Goal: Task Accomplishment & Management: Manage account settings

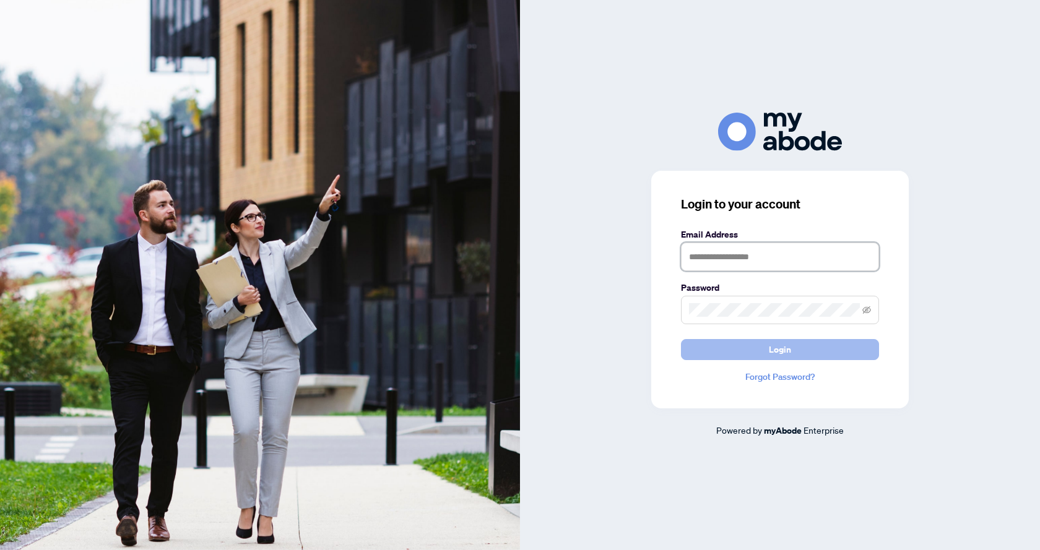
type input "**********"
click at [756, 348] on button "Login" at bounding box center [780, 349] width 198 height 21
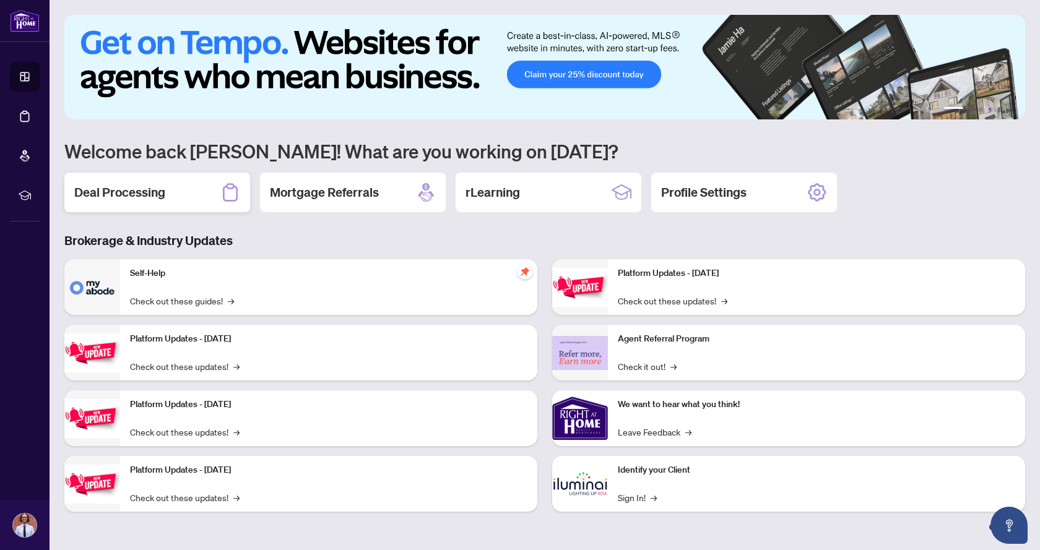
click at [136, 191] on h2 "Deal Processing" at bounding box center [119, 192] width 91 height 17
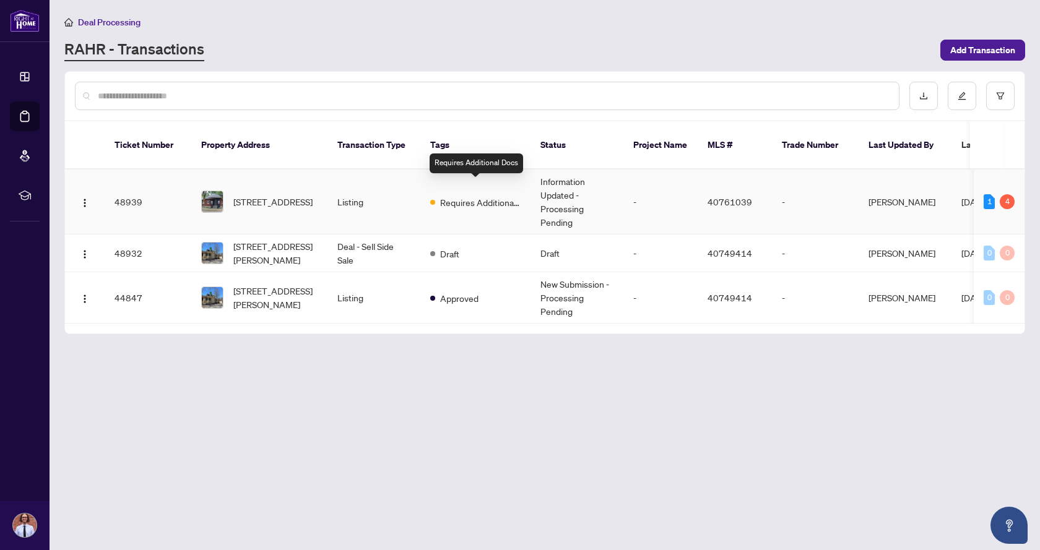
click at [452, 196] on span "Requires Additional Docs" at bounding box center [480, 203] width 80 height 14
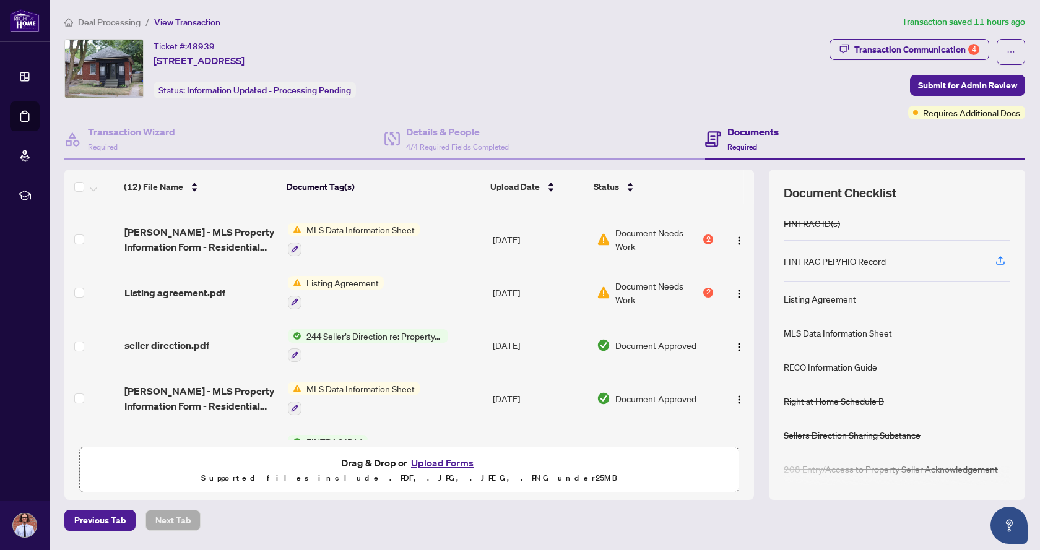
scroll to position [62, 0]
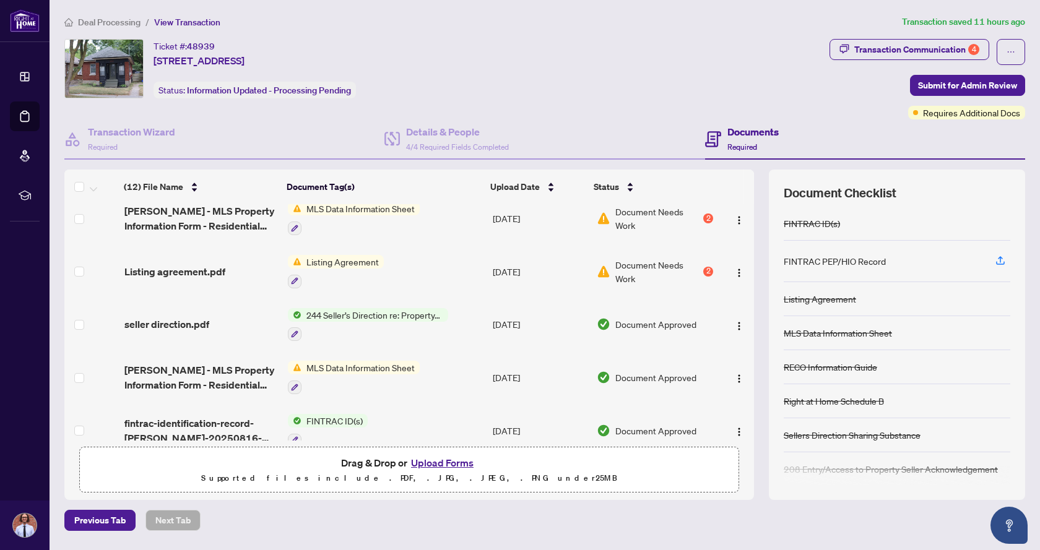
click at [387, 209] on span "MLS Data Information Sheet" at bounding box center [360, 209] width 118 height 14
click at [706, 217] on div "2" at bounding box center [708, 219] width 10 height 10
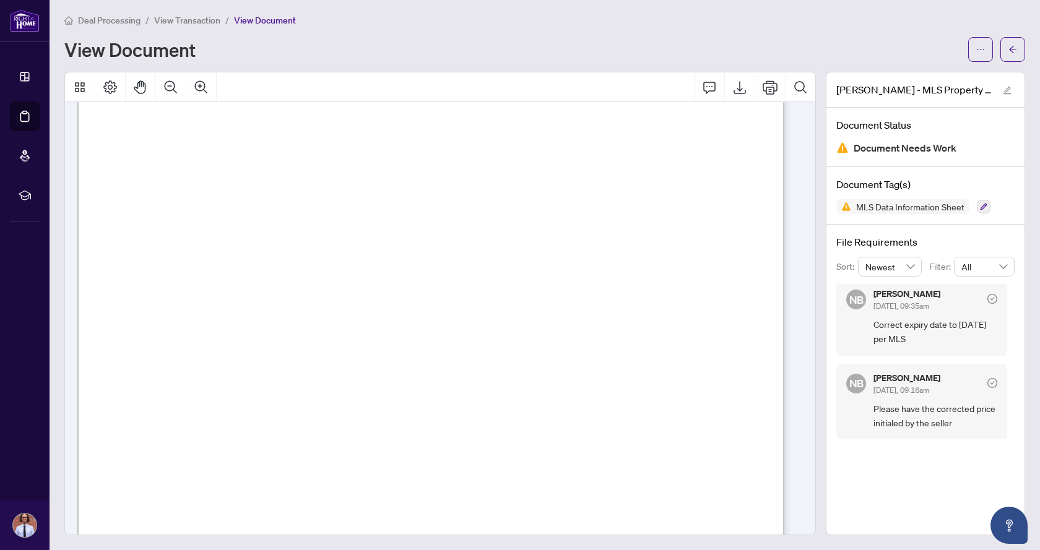
scroll to position [2087, 0]
drag, startPoint x: 246, startPoint y: 330, endPoint x: 260, endPoint y: 329, distance: 13.6
click at [260, 329] on span "| y y y y" at bounding box center [242, 331] width 39 height 9
click at [261, 329] on span "| y y y y" at bounding box center [242, 331] width 39 height 9
click at [262, 331] on span "| y y y y" at bounding box center [242, 331] width 39 height 9
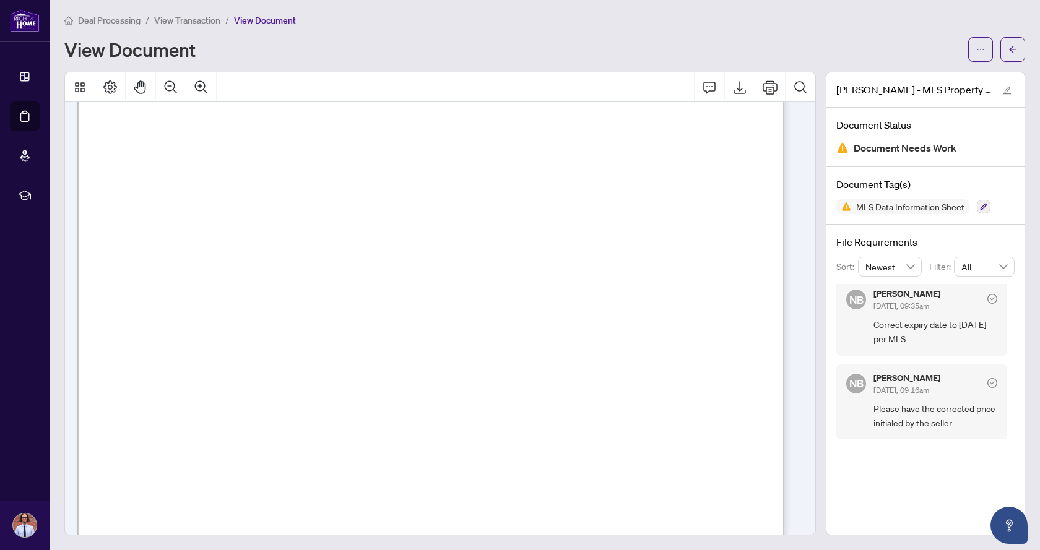
click at [262, 331] on span "| y y y y" at bounding box center [242, 331] width 39 height 9
click at [262, 329] on span "| y y y y" at bounding box center [242, 331] width 39 height 9
click at [732, 88] on icon "Export" at bounding box center [739, 87] width 15 height 15
drag, startPoint x: 1020, startPoint y: 299, endPoint x: 1015, endPoint y: 324, distance: 25.2
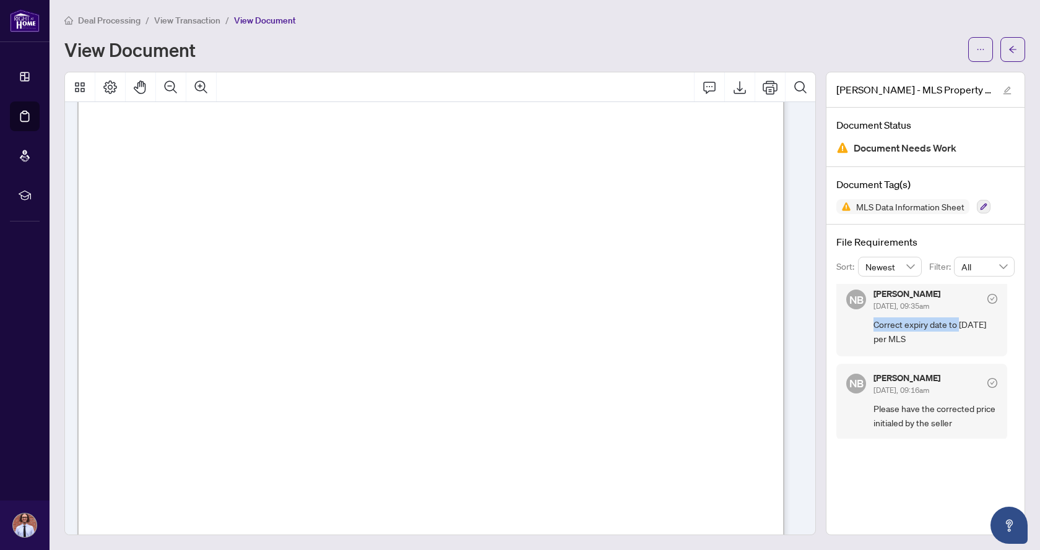
click at [1015, 324] on div "[PERSON_NAME] - MLS Property Information Form - Residential Sale and Lease _Rev…" at bounding box center [925, 304] width 209 height 464
click at [907, 464] on div "[PERSON_NAME] - MLS Property Information Form - Residential Sale and Lease _Rev…" at bounding box center [925, 304] width 199 height 464
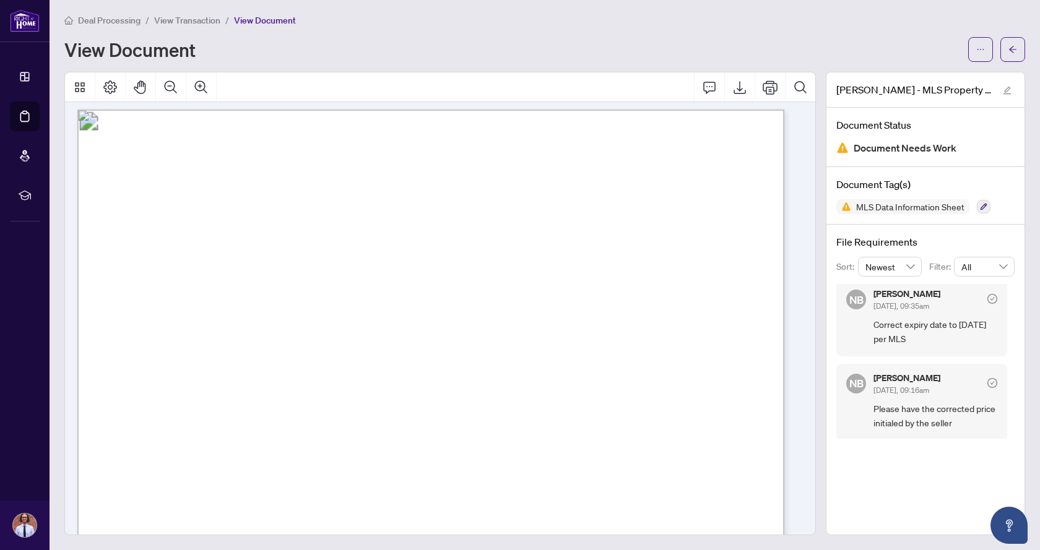
scroll to position [0, 0]
click at [1008, 47] on icon "arrow-left" at bounding box center [1012, 49] width 9 height 9
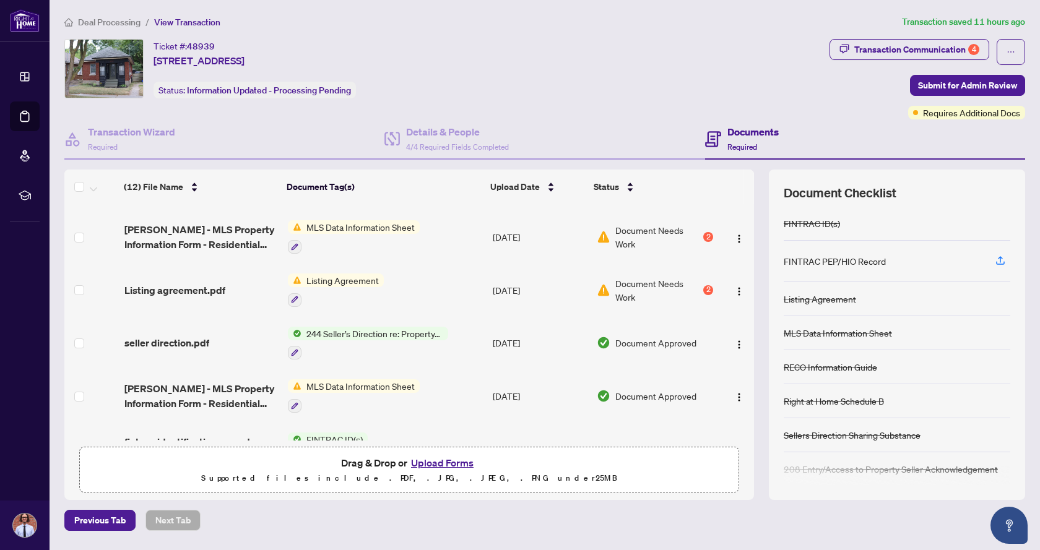
scroll to position [62, 0]
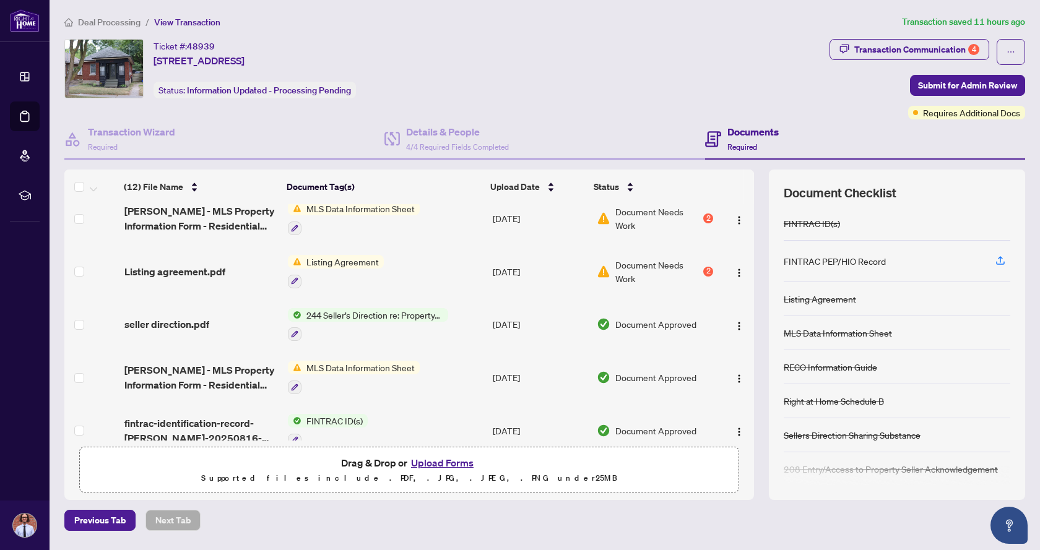
click at [371, 369] on span "MLS Data Information Sheet" at bounding box center [360, 368] width 118 height 14
click at [233, 374] on span "[PERSON_NAME] - MLS Property Information Form - Residential Sale and Lease _Rev…" at bounding box center [201, 378] width 154 height 30
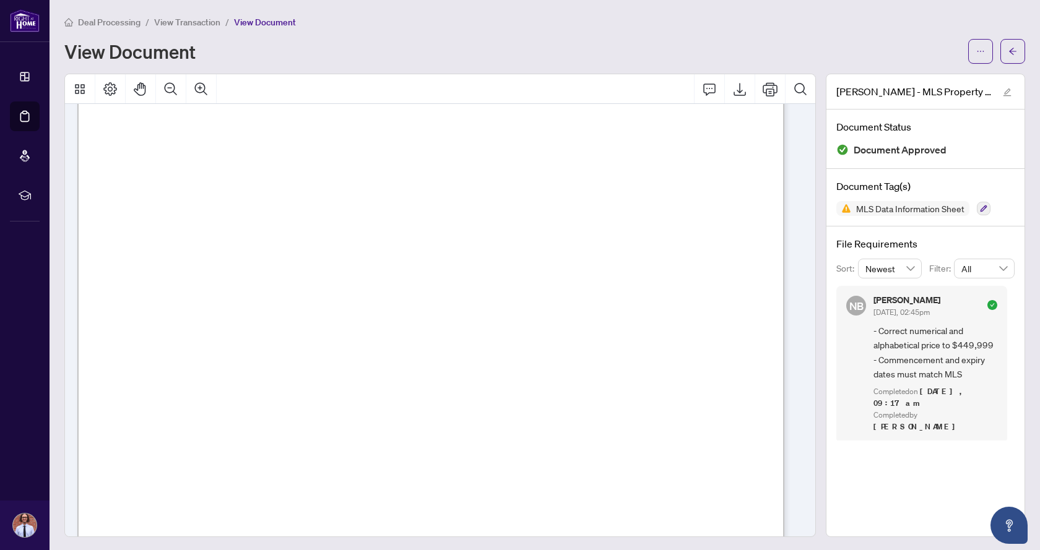
scroll to position [2, 0]
click at [977, 207] on button "button" at bounding box center [984, 207] width 14 height 14
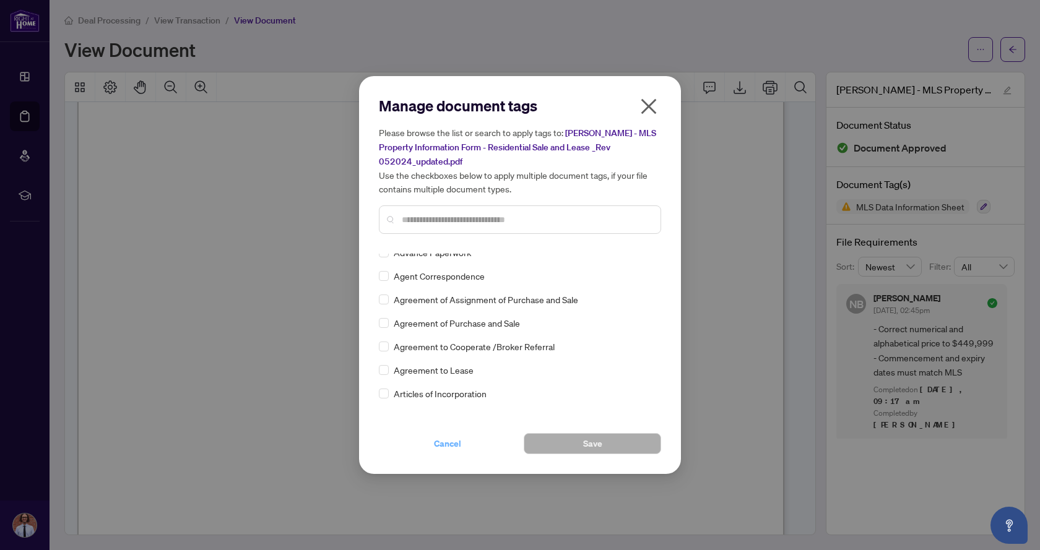
scroll to position [248, 0]
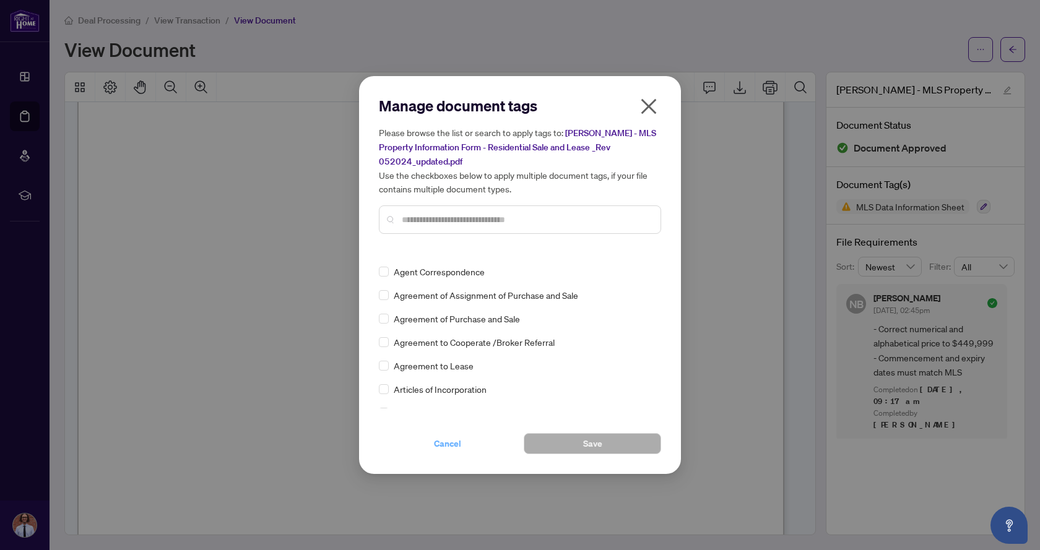
click at [459, 443] on span "Cancel" at bounding box center [447, 444] width 27 height 20
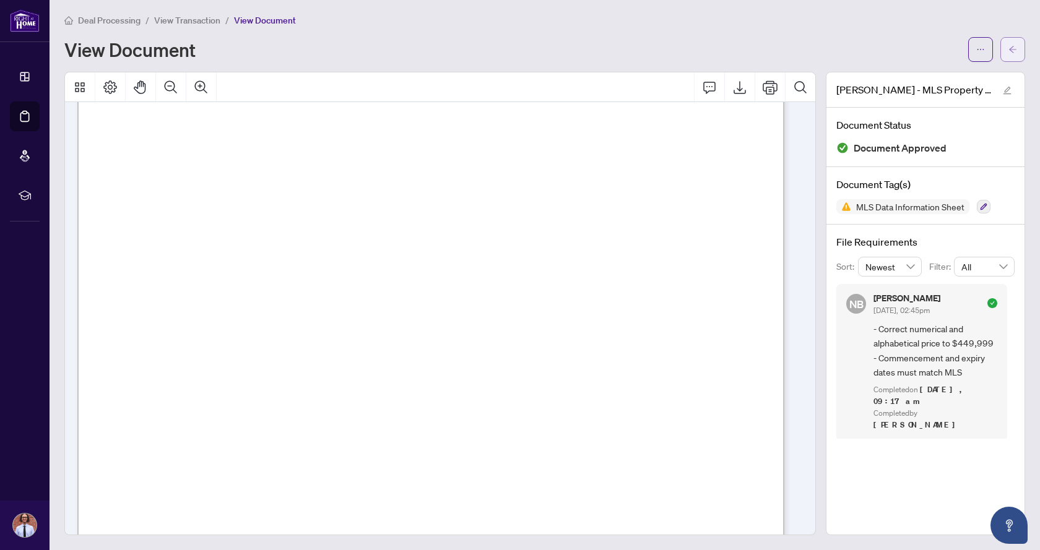
click at [1008, 49] on icon "arrow-left" at bounding box center [1012, 49] width 9 height 9
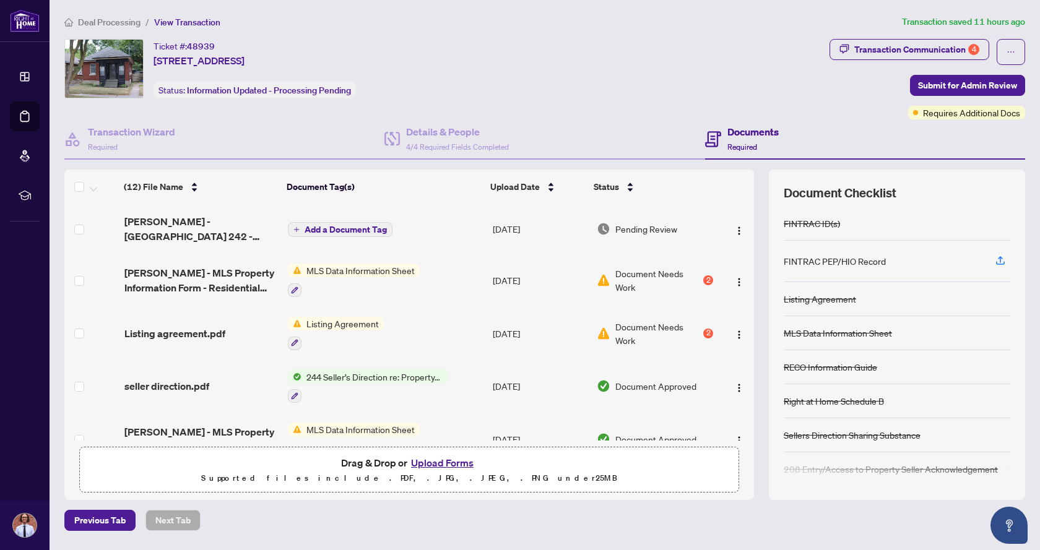
click at [645, 270] on span "Document Needs Work" at bounding box center [657, 280] width 85 height 27
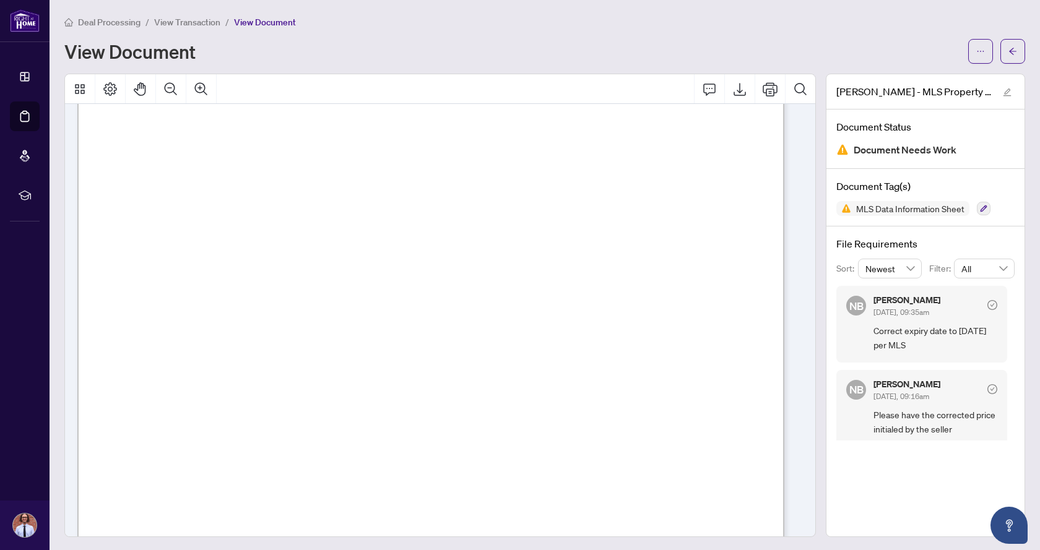
scroll to position [2228, 0]
click at [1008, 51] on icon "arrow-left" at bounding box center [1012, 51] width 9 height 9
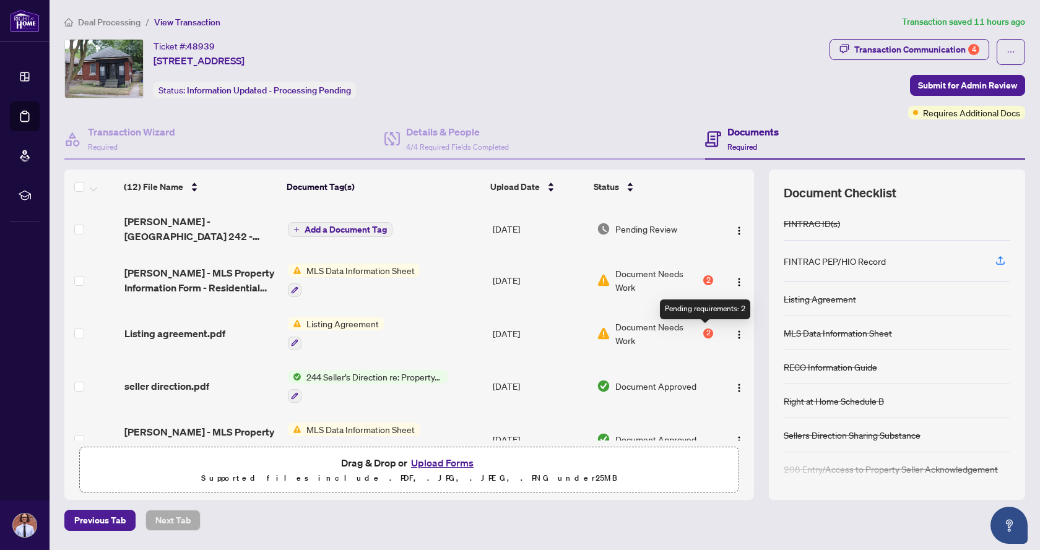
click at [675, 332] on span "Document Needs Work" at bounding box center [657, 333] width 85 height 27
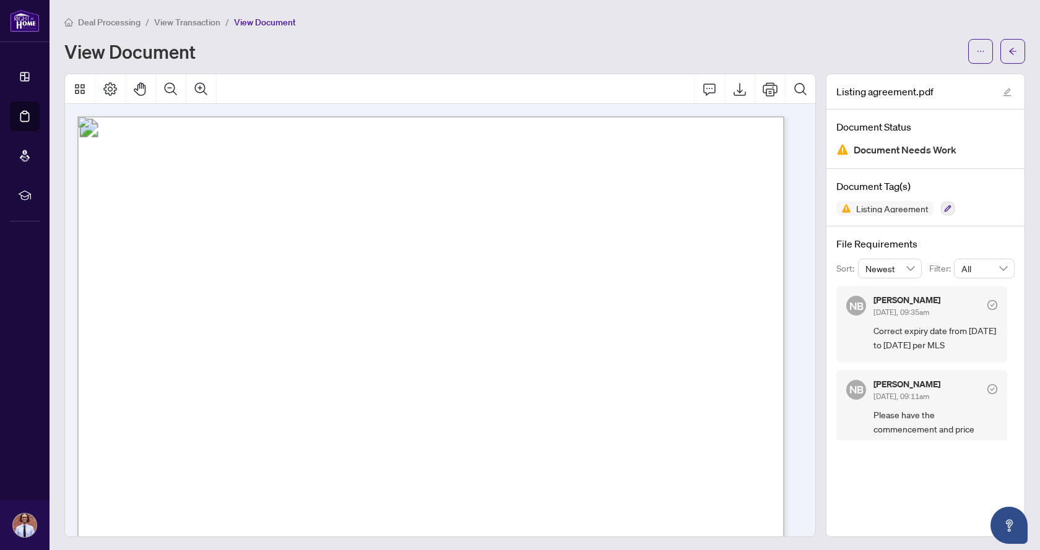
click at [911, 429] on span "Please have the commencement and price corrections initials by the seller" at bounding box center [935, 429] width 124 height 43
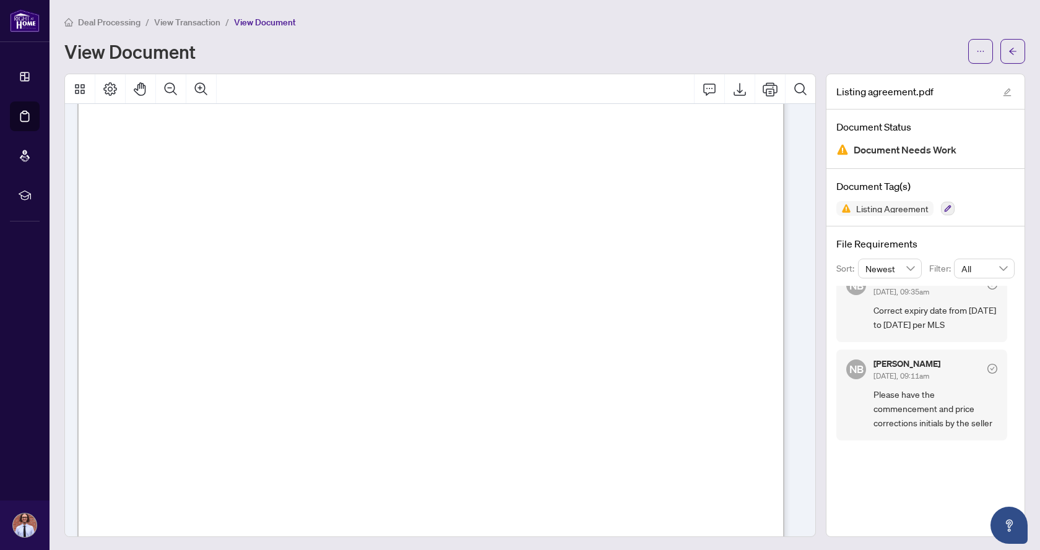
scroll to position [124, 0]
click at [718, 44] on div "View Document" at bounding box center [512, 51] width 896 height 20
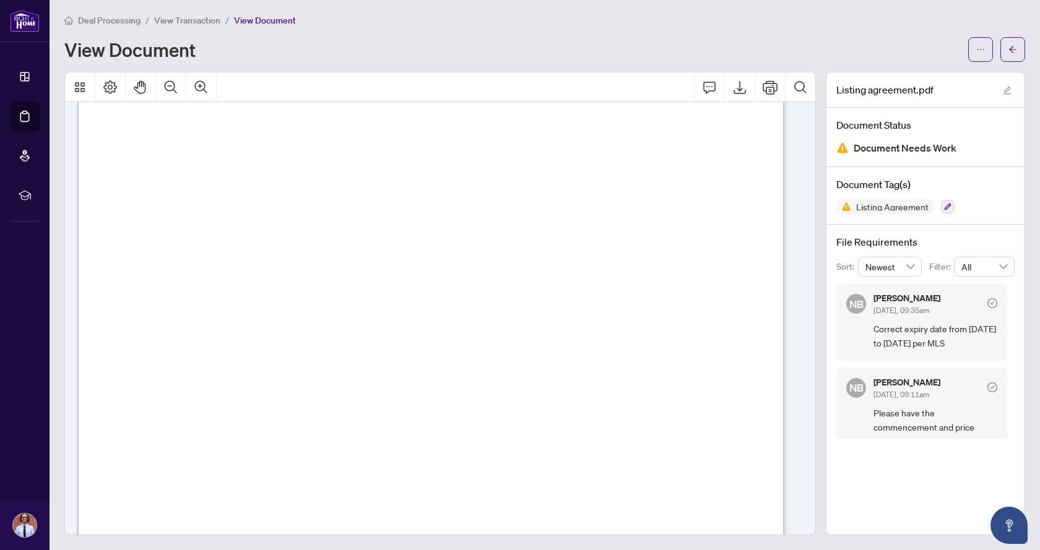
scroll to position [186, 0]
click at [735, 85] on icon "Export" at bounding box center [739, 87] width 15 height 15
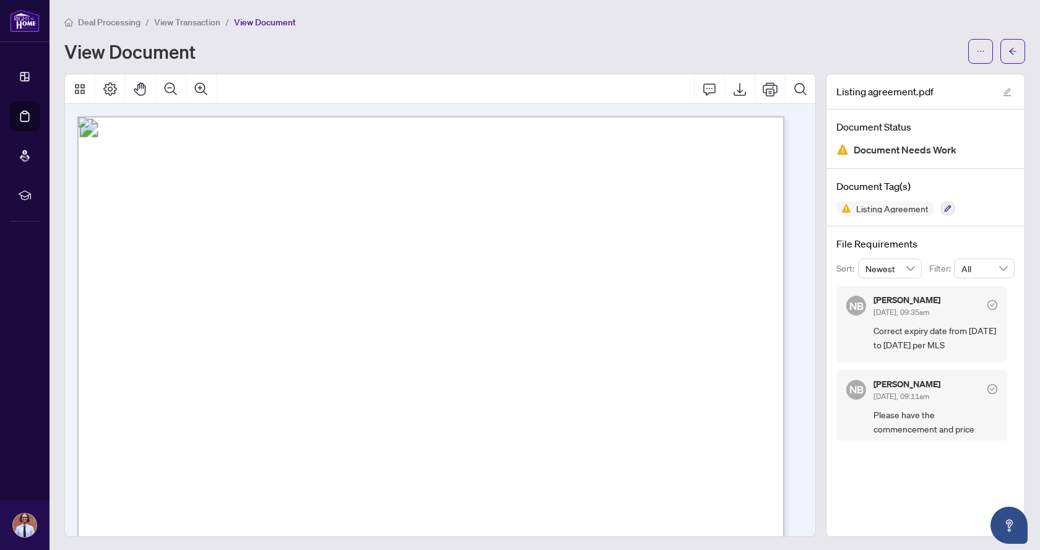
scroll to position [2, 0]
click at [1000, 52] on button "button" at bounding box center [1012, 49] width 25 height 25
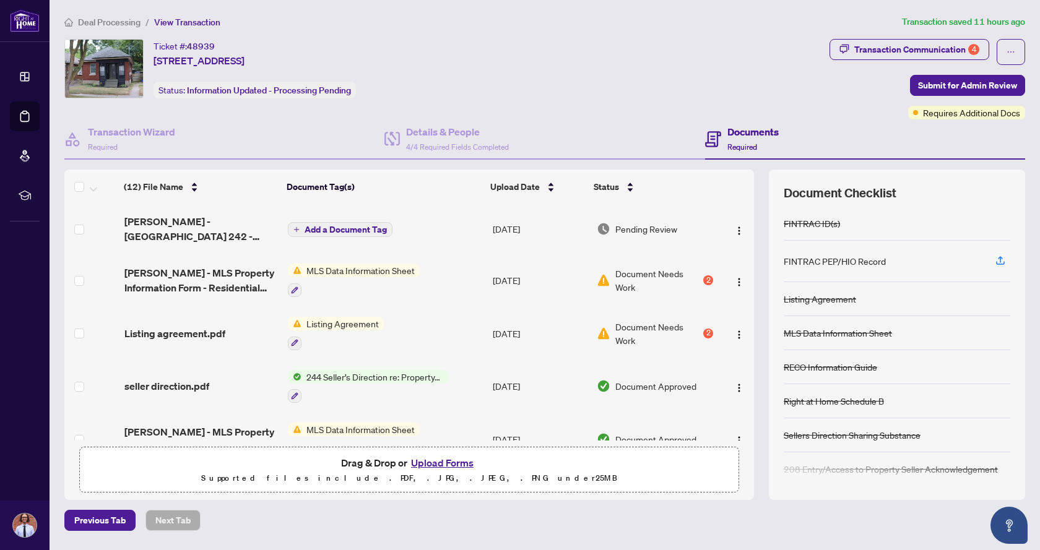
click at [352, 272] on span "MLS Data Information Sheet" at bounding box center [360, 271] width 118 height 14
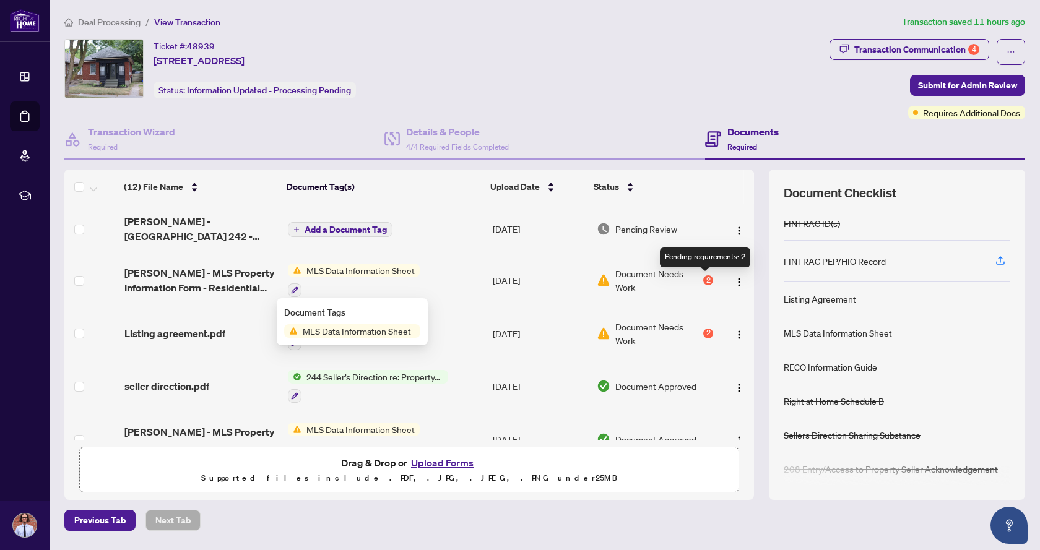
click at [706, 279] on div "2" at bounding box center [708, 280] width 10 height 10
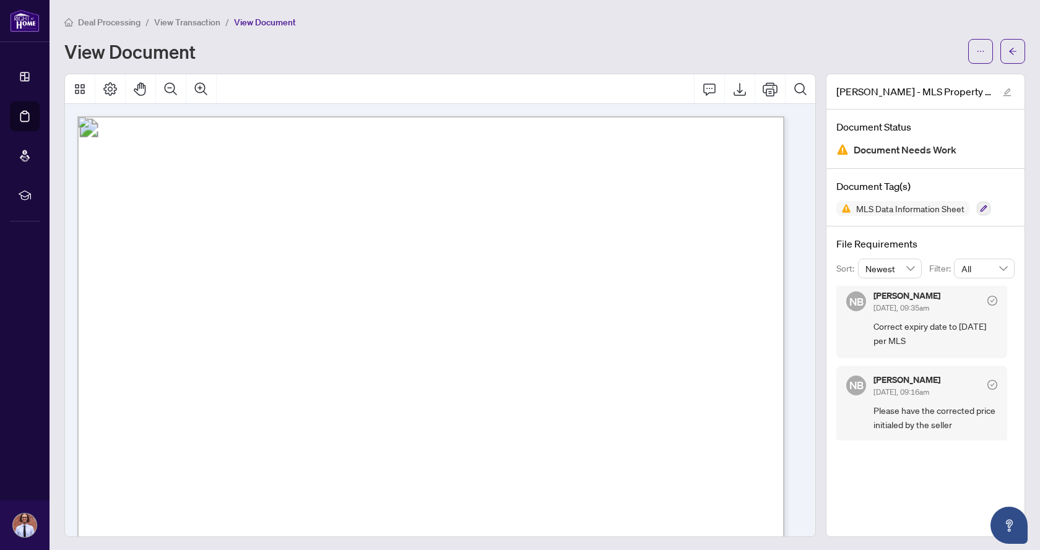
scroll to position [2, 0]
